Goal: Navigation & Orientation: Find specific page/section

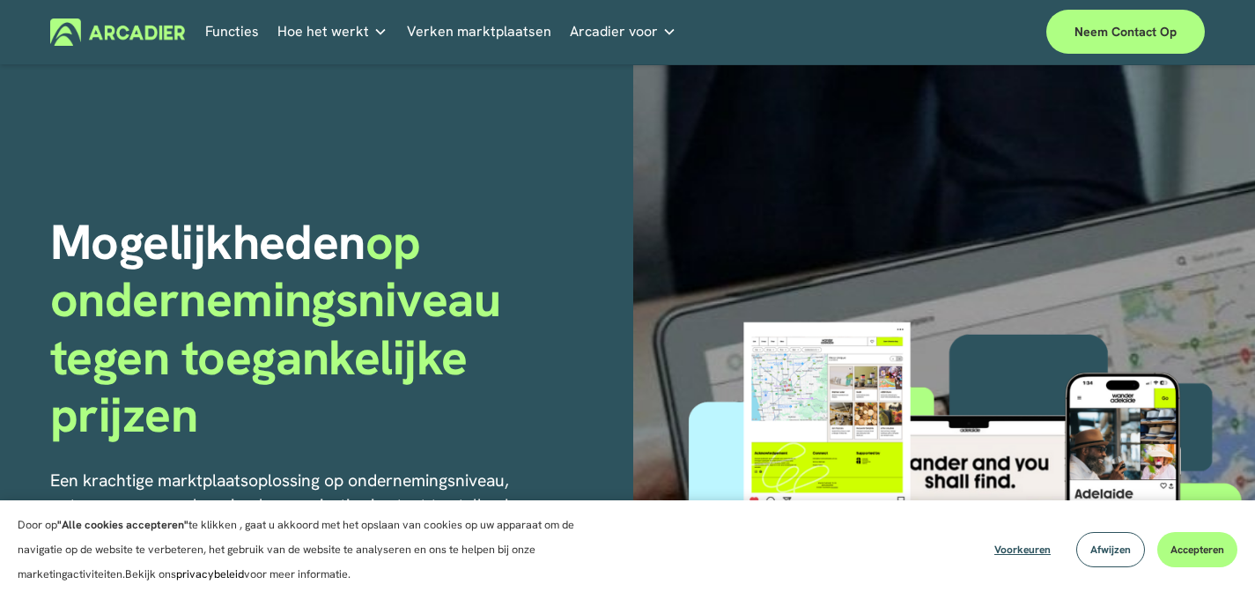
click at [508, 114] on div "Mogelijkheden op ondernemingsniveau tegen toegankelijke prijzen Een krachtige m…" at bounding box center [627, 527] width 1255 height 925
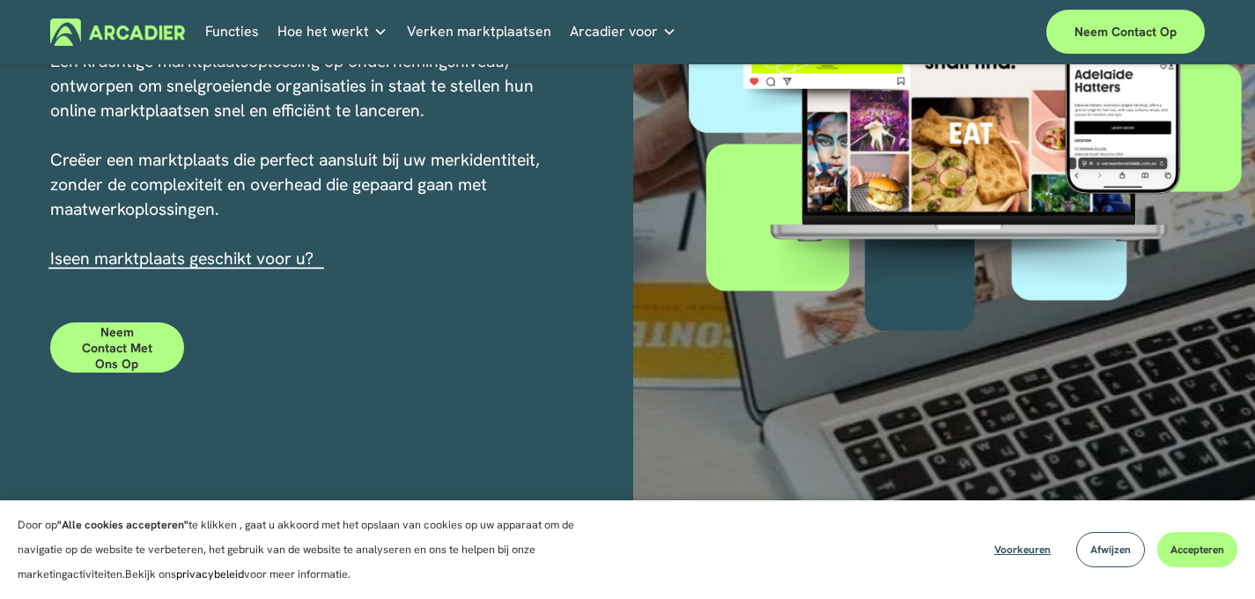
scroll to position [584, 0]
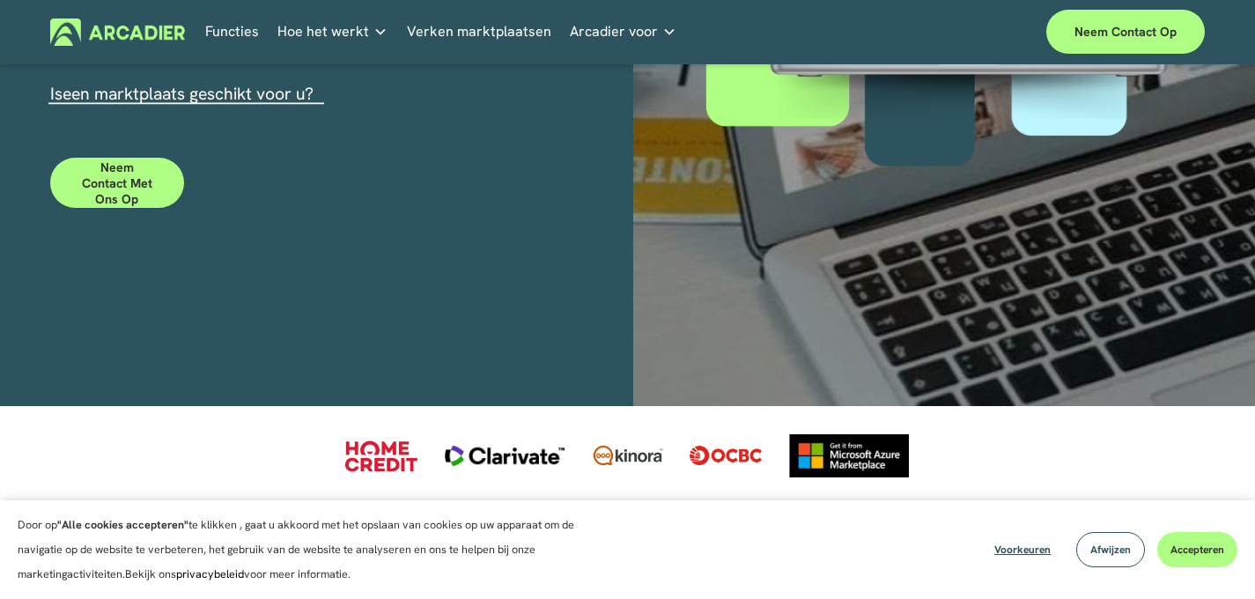
click at [1162, 536] on div "Voorkeuren Afwijzen Accepteren" at bounding box center [1109, 549] width 256 height 35
click at [1164, 538] on button "Accepteren" at bounding box center [1197, 549] width 80 height 35
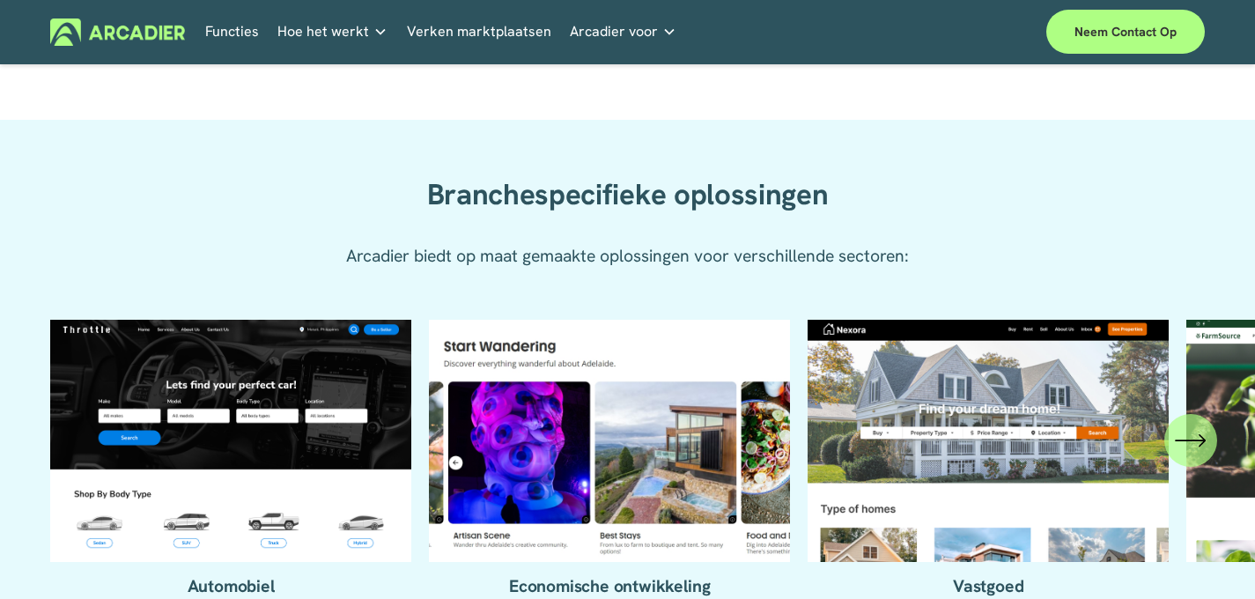
scroll to position [1863, 0]
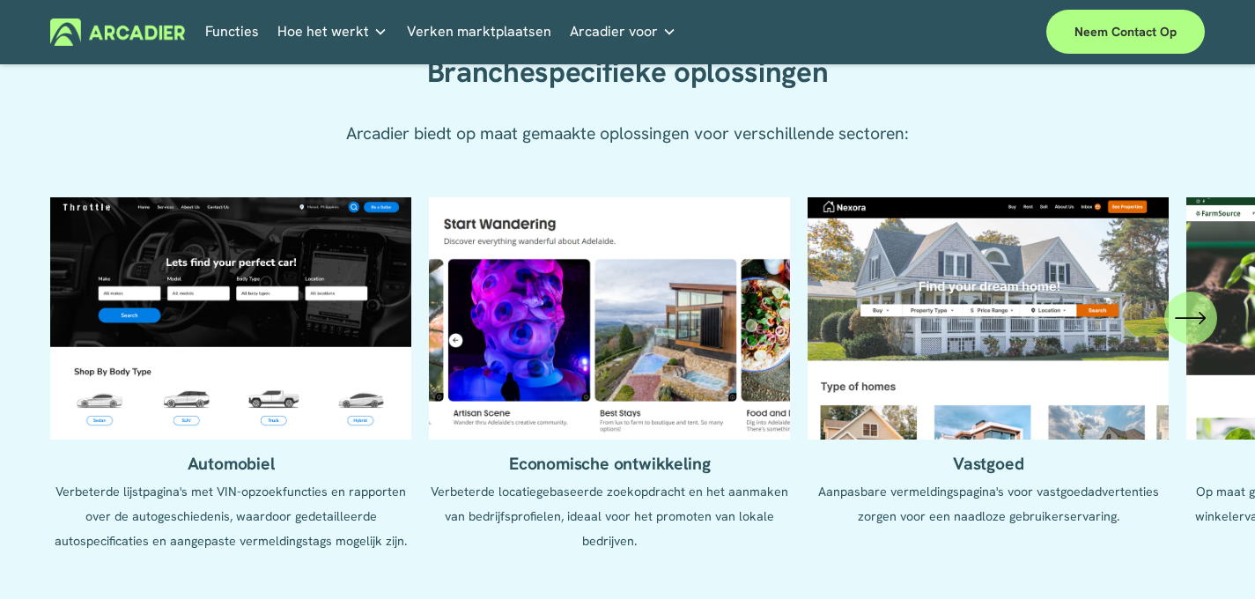
click at [257, 348] on ul "Automobiel Verbeterde lijstpagina's met VIN-opzoekfuncties en rapporten over de…" at bounding box center [627, 387] width 1155 height 380
click at [246, 307] on ul "Automobiel Verbeterde lijstpagina's met VIN-opzoekfuncties en rapporten over de…" at bounding box center [627, 387] width 1155 height 380
click at [251, 283] on ul "Automobiel Verbeterde lijstpagina's met VIN-opzoekfuncties en rapporten over de…" at bounding box center [627, 387] width 1155 height 380
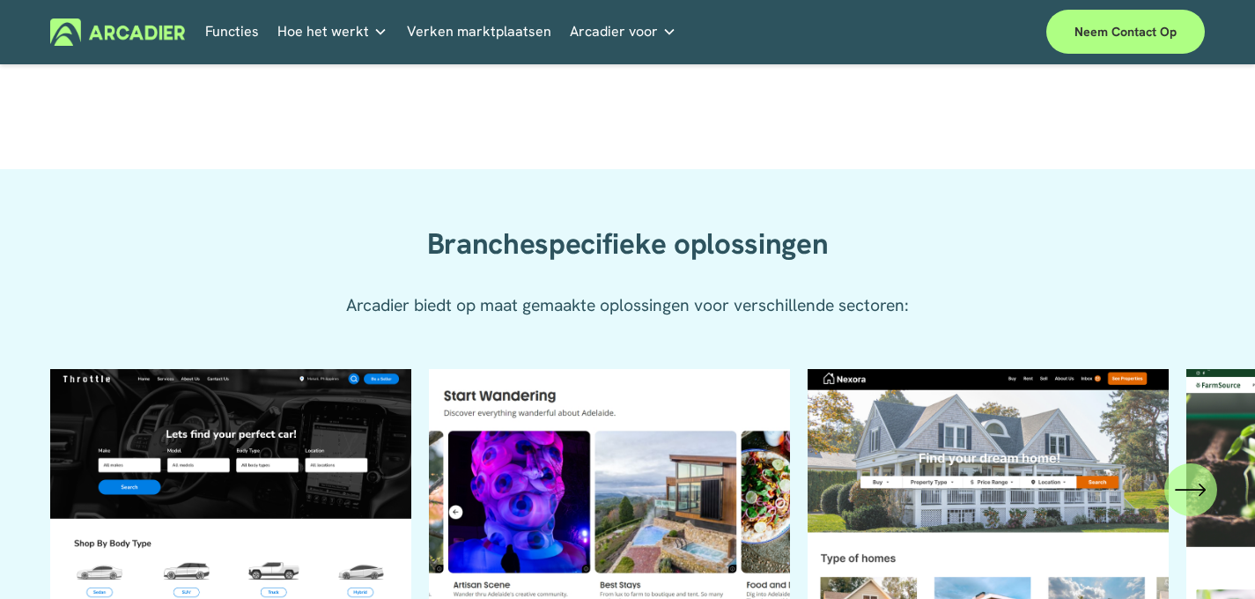
scroll to position [1905, 0]
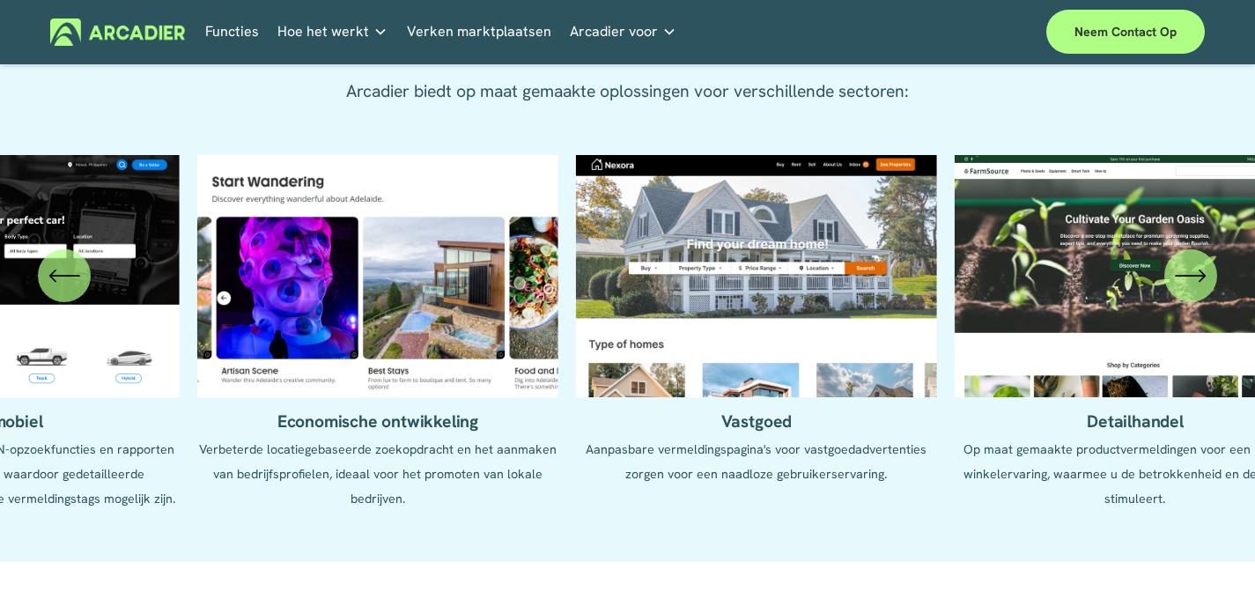
drag, startPoint x: 612, startPoint y: 369, endPoint x: 469, endPoint y: 369, distance: 143.6
click at [469, 369] on ul "Automobiel Verbeterde lijstpagina's met VIN-opzoekfuncties en rapporten over de…" at bounding box center [627, 345] width 1155 height 380
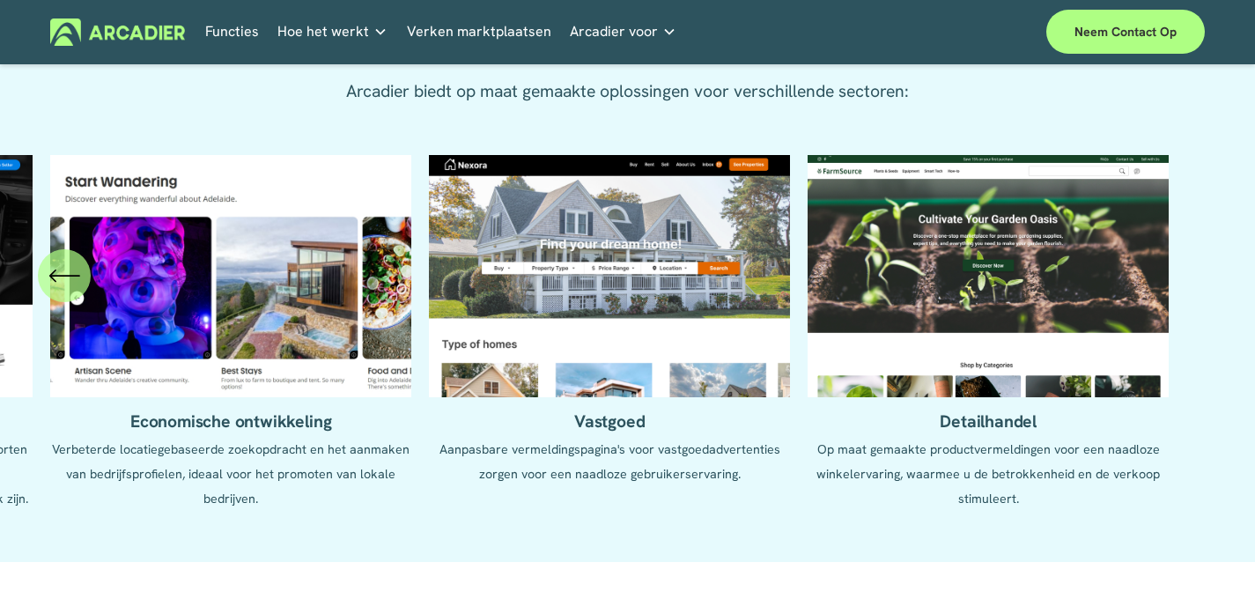
drag, startPoint x: 787, startPoint y: 353, endPoint x: 714, endPoint y: 354, distance: 73.1
click at [714, 354] on ul "Automobiel Verbeterde lijstpagina's met VIN-opzoekfuncties en rapporten over de…" at bounding box center [627, 345] width 1155 height 380
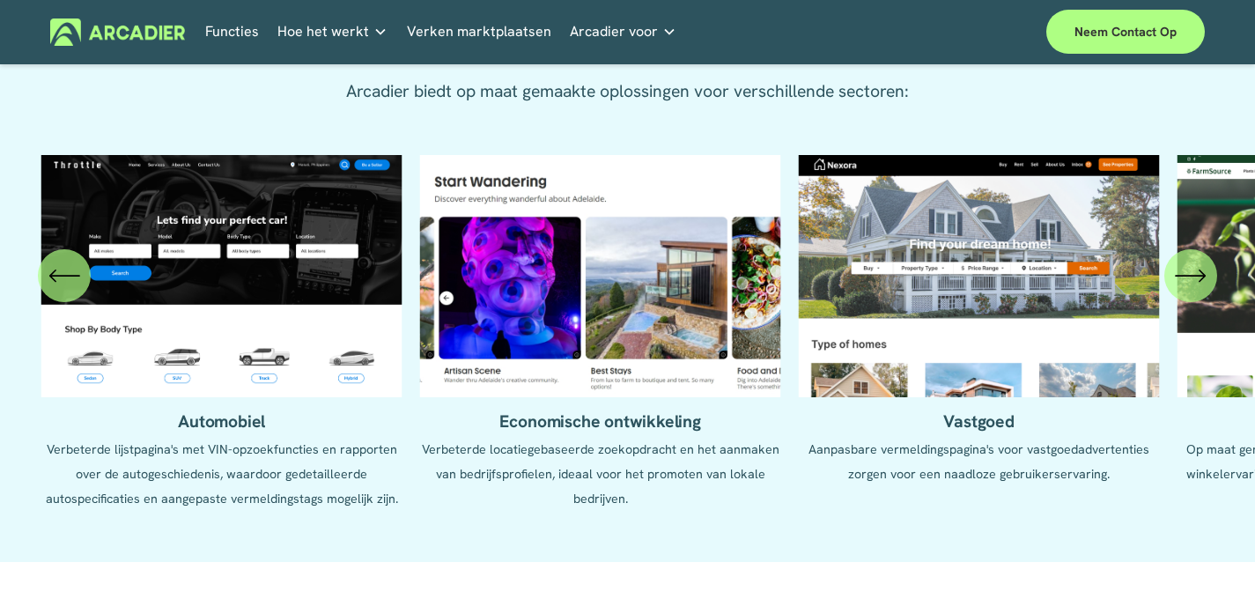
drag, startPoint x: 535, startPoint y: 374, endPoint x: 944, endPoint y: 366, distance: 409.7
click at [944, 366] on ul "Automobiel Verbeterde lijstpagina's met VIN-opzoekfuncties en rapporten over de…" at bounding box center [627, 345] width 1155 height 380
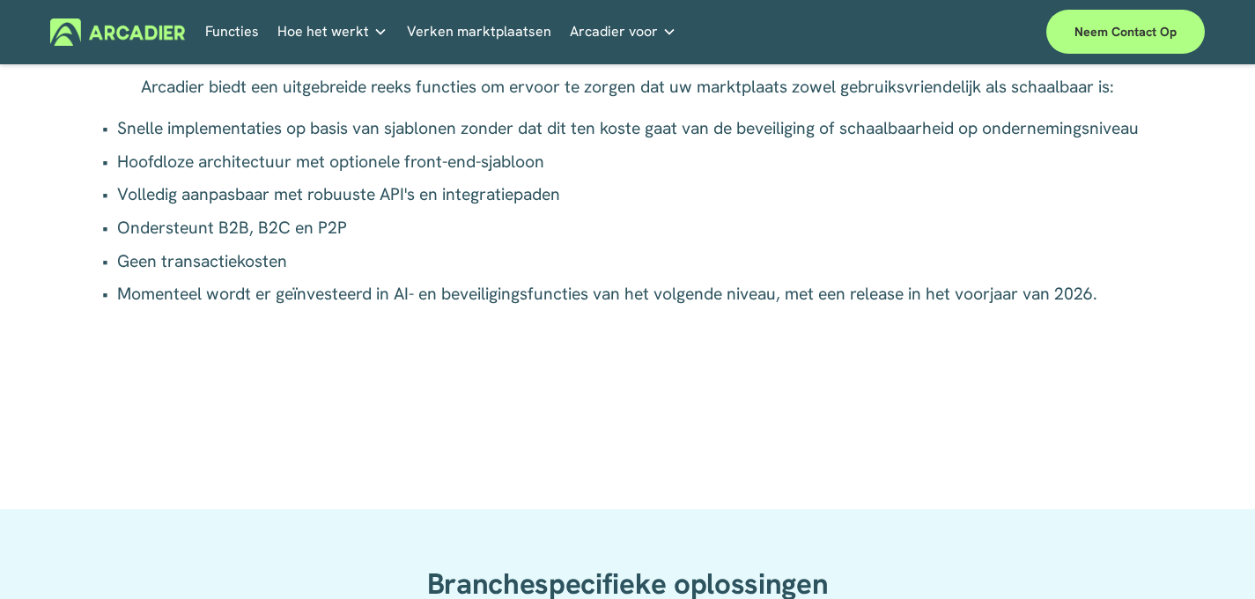
scroll to position [0, 0]
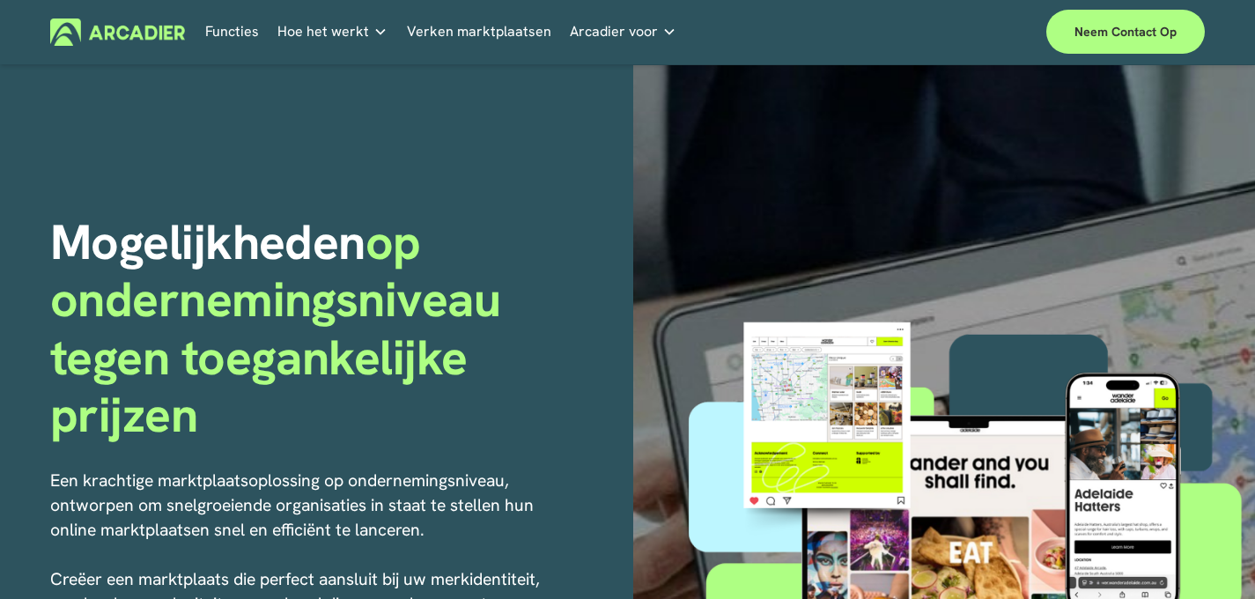
click at [472, 44] on font "Verken marktplaatsen" at bounding box center [479, 31] width 144 height 25
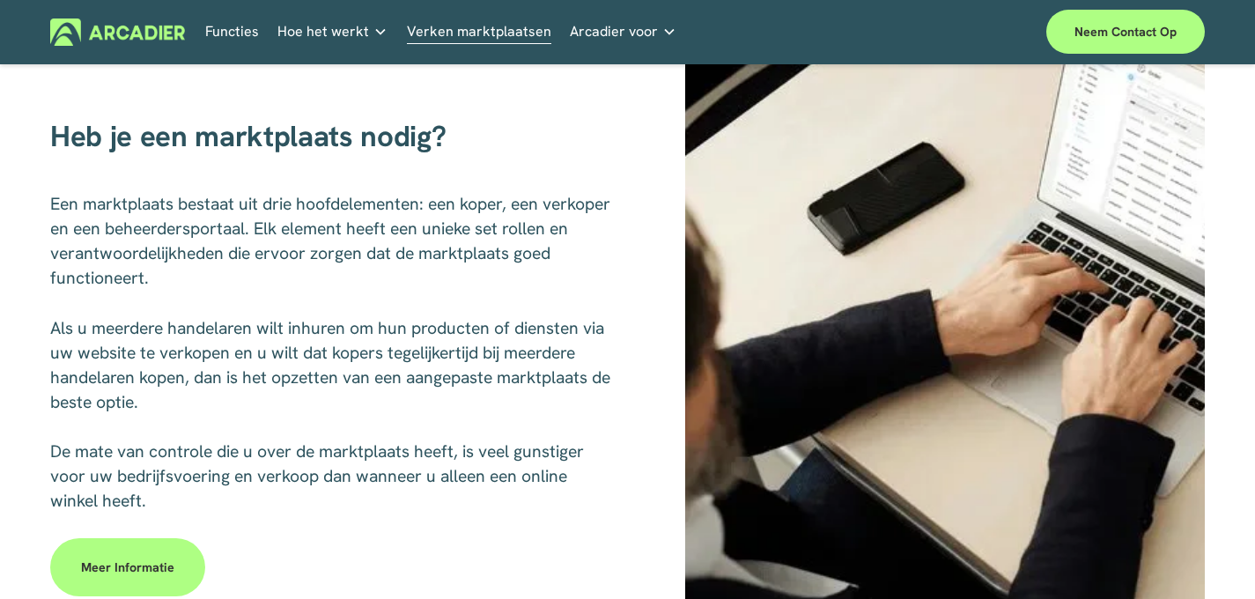
scroll to position [931, 0]
